Goal: Find specific page/section: Find specific page/section

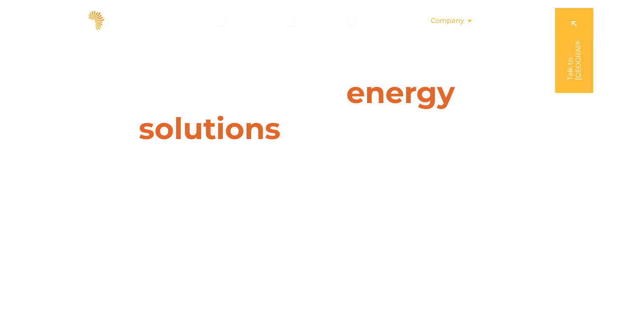
click at [471, 22] on icon "Menu" at bounding box center [469, 20] width 7 height 7
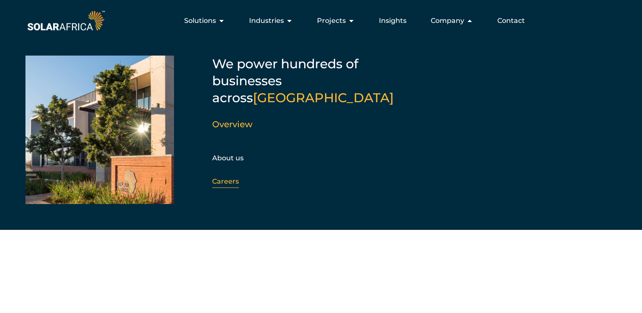
click at [234, 177] on link "Careers" at bounding box center [225, 181] width 27 height 8
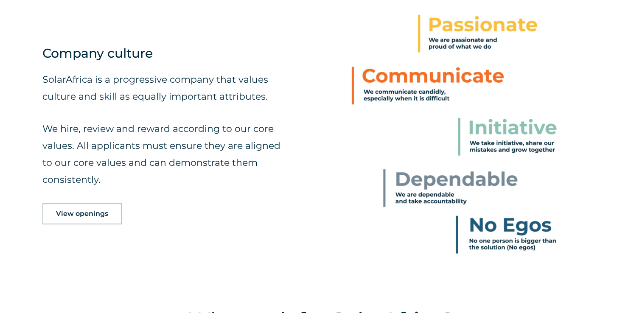
scroll to position [441, 0]
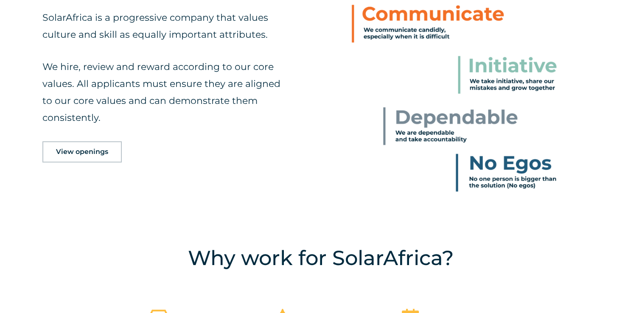
click at [85, 156] on link "View openings" at bounding box center [81, 151] width 79 height 21
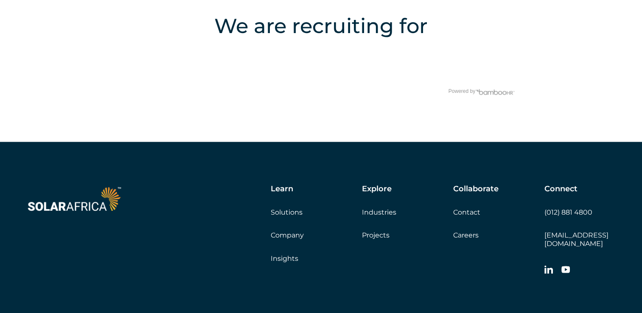
scroll to position [1692, 0]
